Goal: Entertainment & Leisure: Consume media (video, audio)

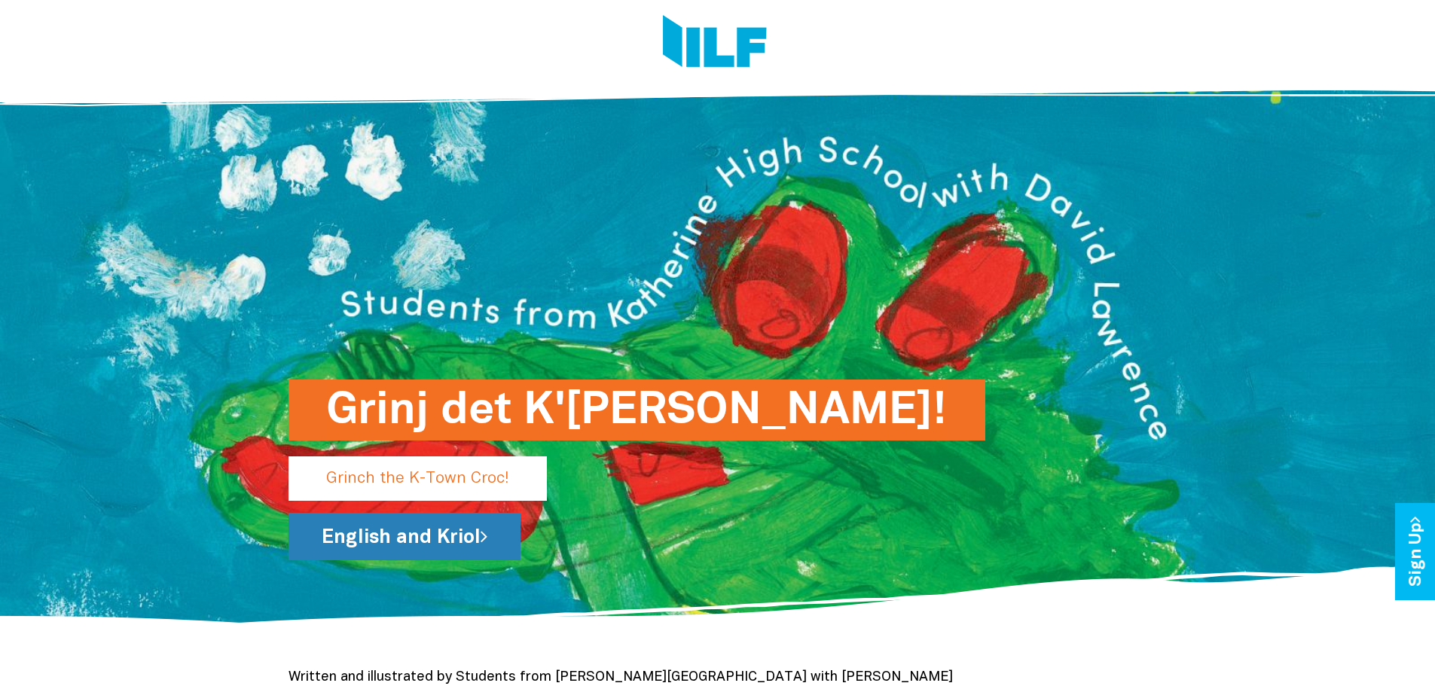
click at [448, 531] on link "English and Kriol" at bounding box center [404, 536] width 232 height 47
click at [447, 540] on link "English and Kriol" at bounding box center [404, 536] width 232 height 47
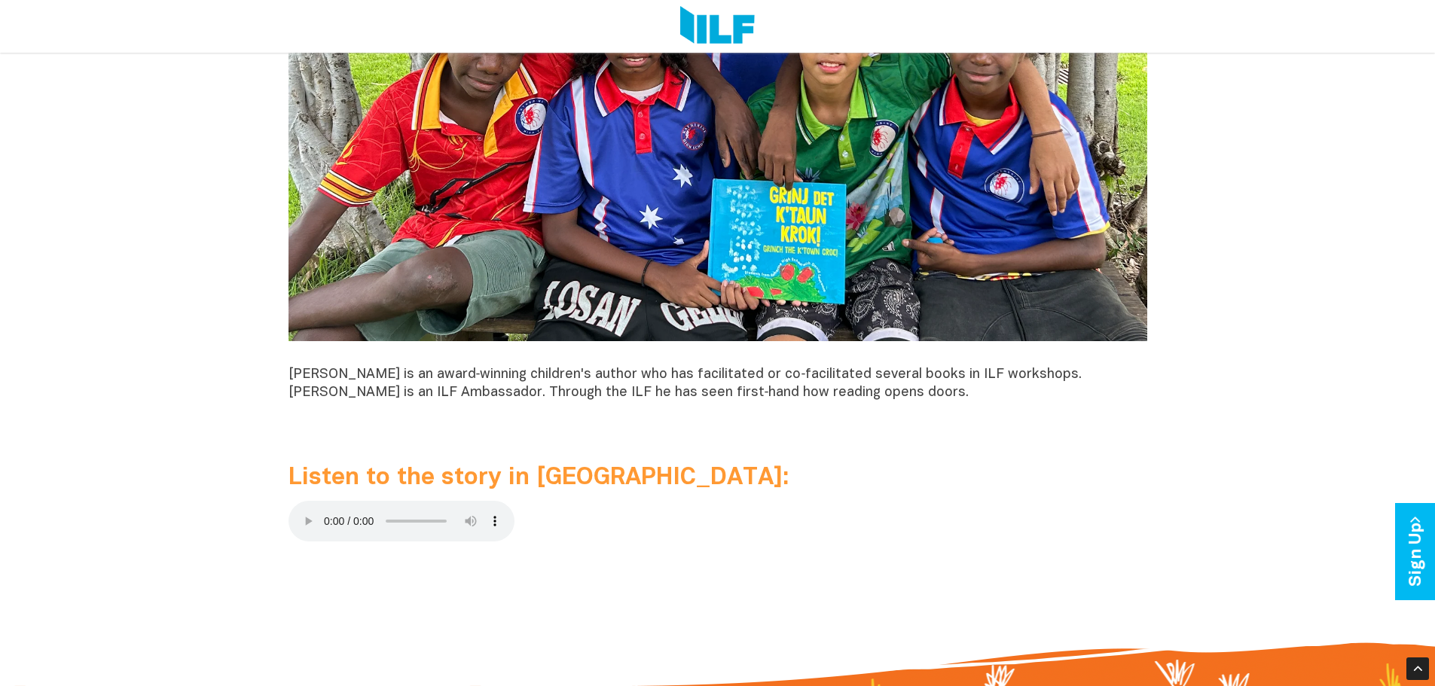
scroll to position [1356, 0]
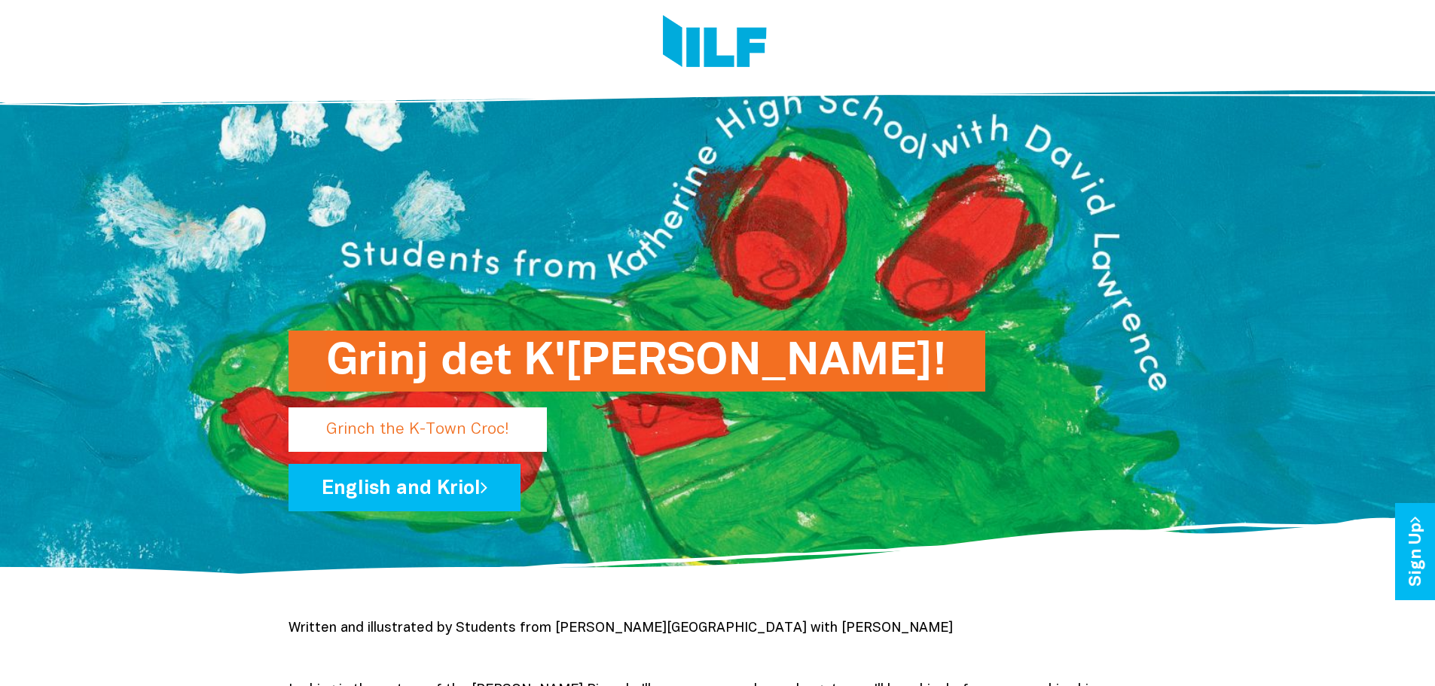
scroll to position [75, 0]
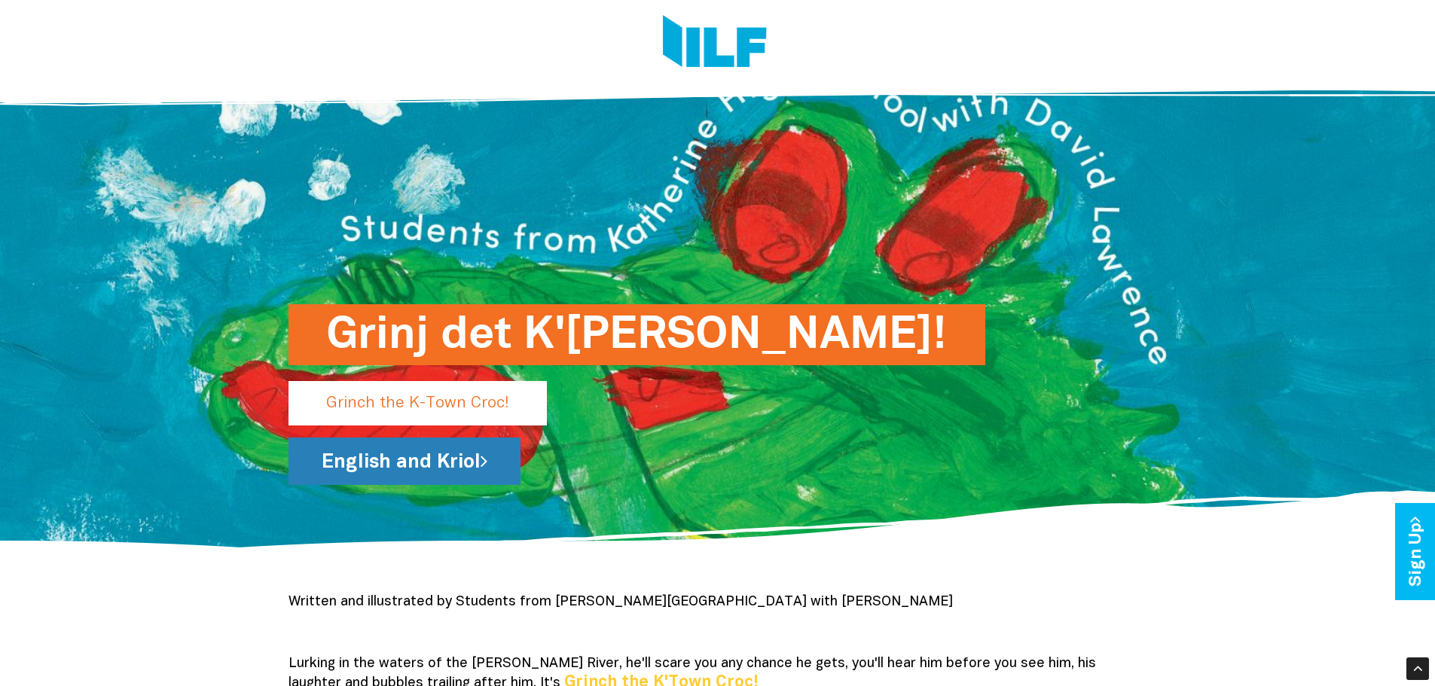
click at [447, 467] on link "English and Kriol" at bounding box center [404, 461] width 232 height 47
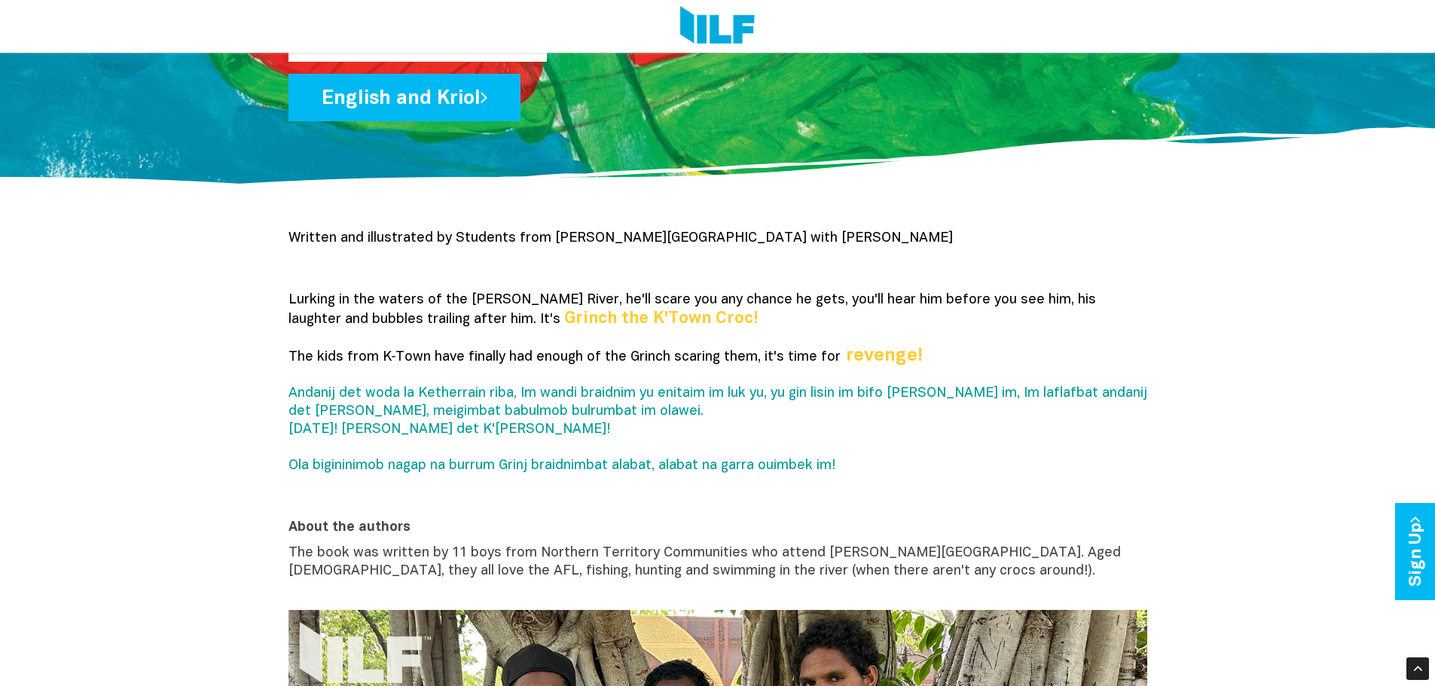
scroll to position [452, 0]
